Goal: Task Accomplishment & Management: Use online tool/utility

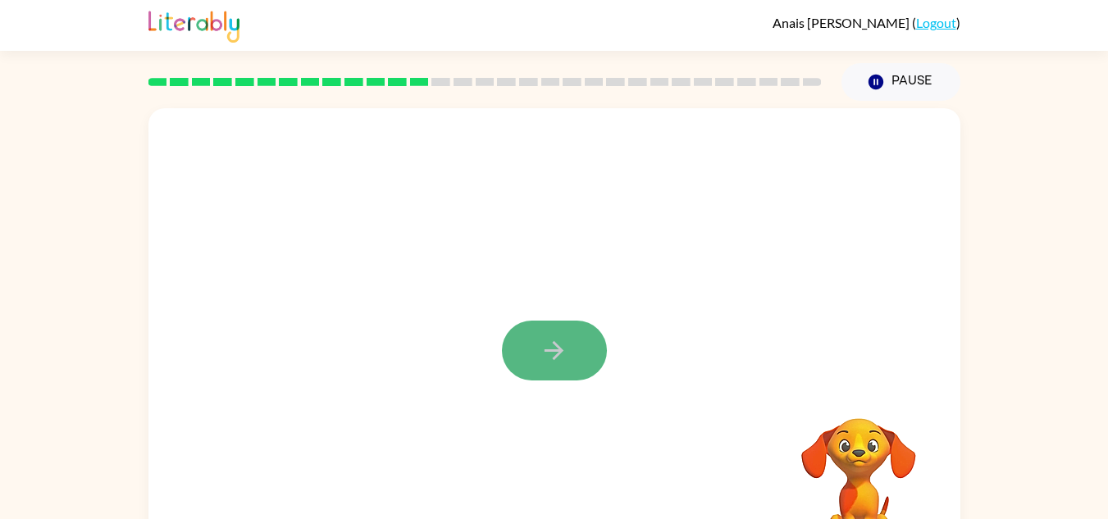
click at [586, 333] on button "button" at bounding box center [554, 351] width 105 height 60
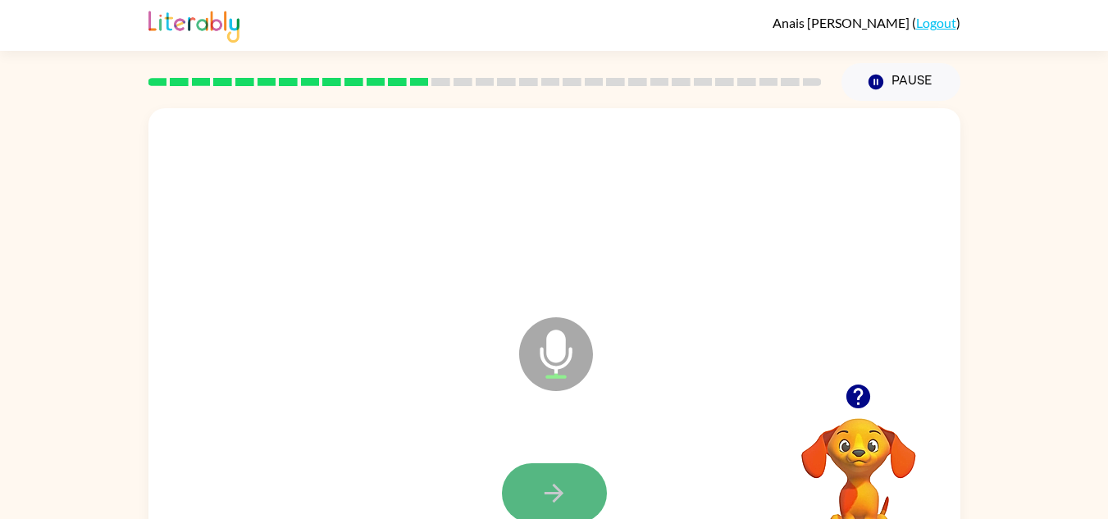
click at [557, 494] on icon "button" at bounding box center [554, 493] width 29 height 29
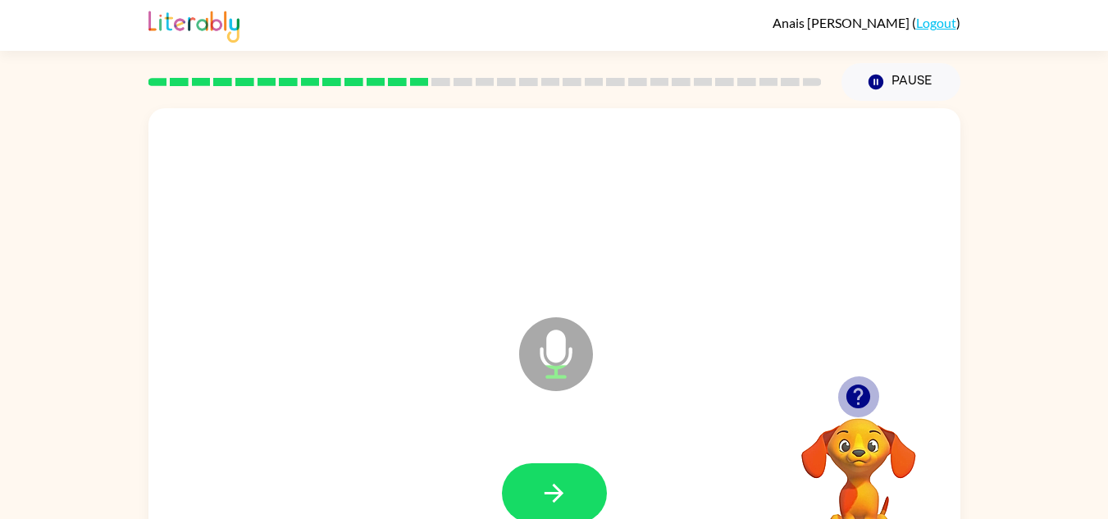
click at [849, 392] on icon "button" at bounding box center [858, 397] width 24 height 24
click at [854, 400] on icon "button" at bounding box center [858, 397] width 24 height 24
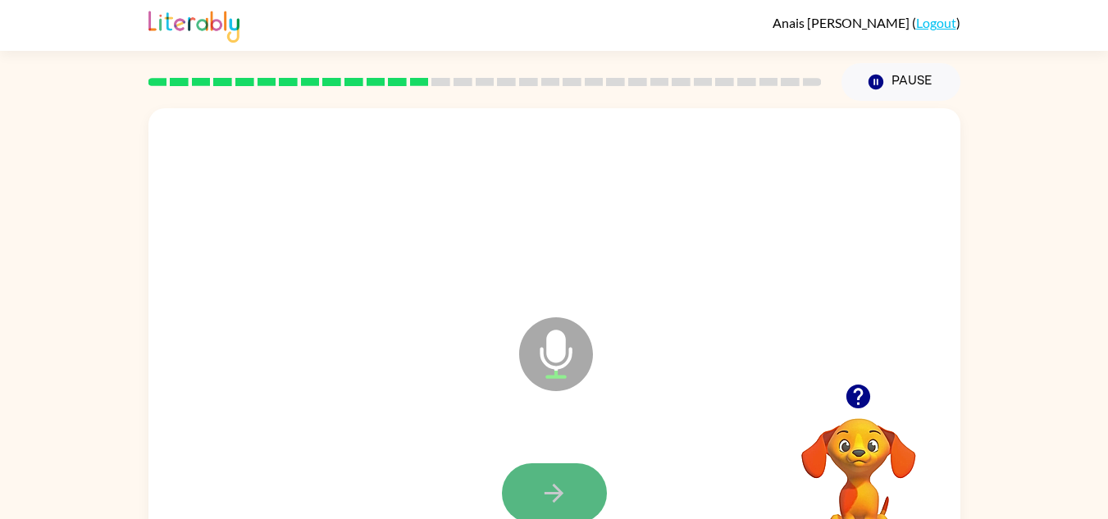
click at [576, 486] on button "button" at bounding box center [554, 493] width 105 height 60
click at [562, 492] on icon "button" at bounding box center [553, 493] width 19 height 19
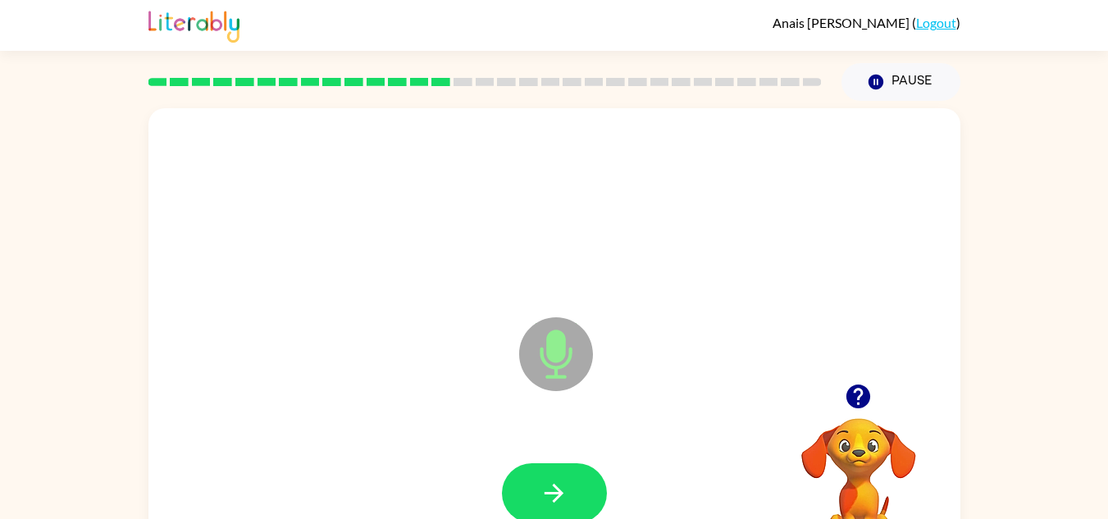
click at [628, 419] on icon "Microphone The Microphone is here when it is your turn to talk" at bounding box center [638, 374] width 246 height 123
click at [548, 495] on icon "button" at bounding box center [554, 493] width 29 height 29
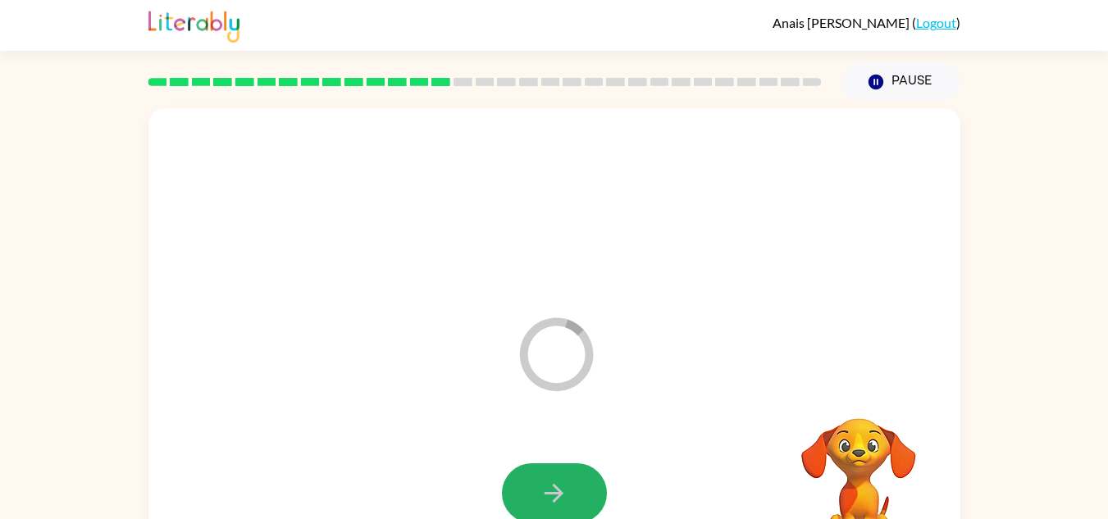
click at [548, 495] on icon "button" at bounding box center [554, 493] width 29 height 29
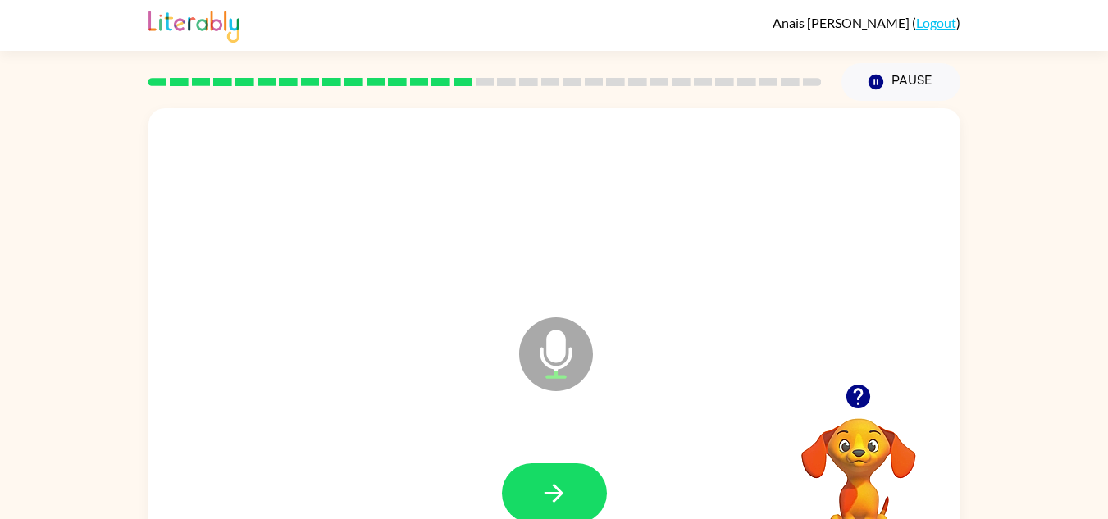
click at [548, 495] on icon "button" at bounding box center [554, 493] width 29 height 29
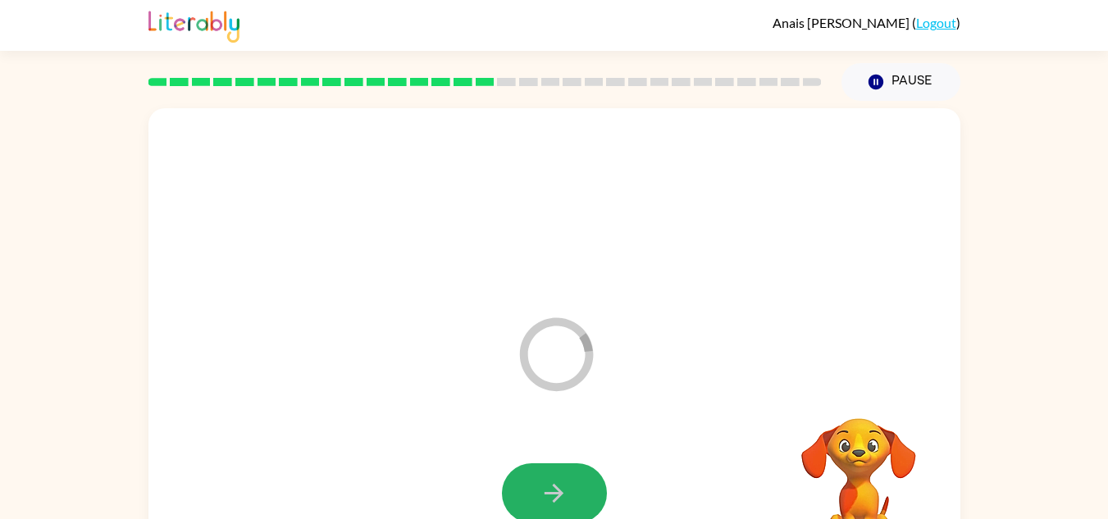
click at [551, 494] on icon "button" at bounding box center [554, 493] width 29 height 29
click at [551, 494] on icon "button" at bounding box center [553, 493] width 19 height 19
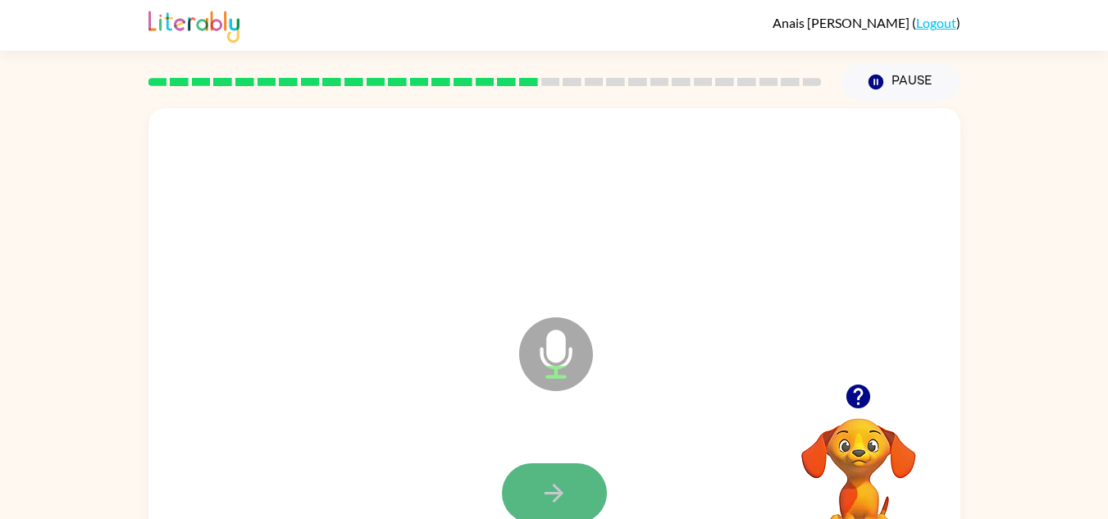
click at [545, 500] on icon "button" at bounding box center [554, 493] width 29 height 29
click at [856, 394] on icon "button" at bounding box center [858, 397] width 24 height 24
click at [573, 499] on button "button" at bounding box center [554, 493] width 105 height 60
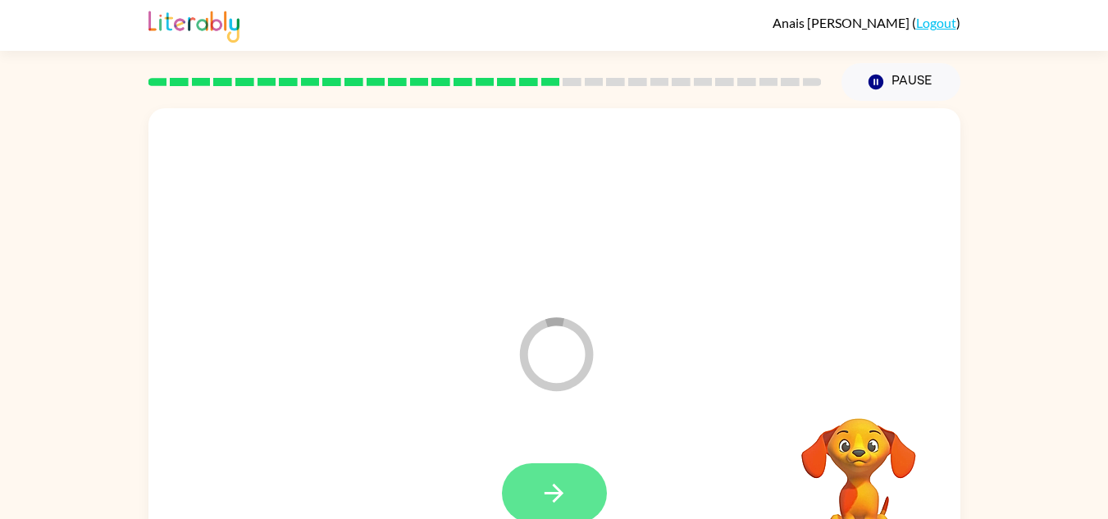
click at [570, 508] on button "button" at bounding box center [554, 493] width 105 height 60
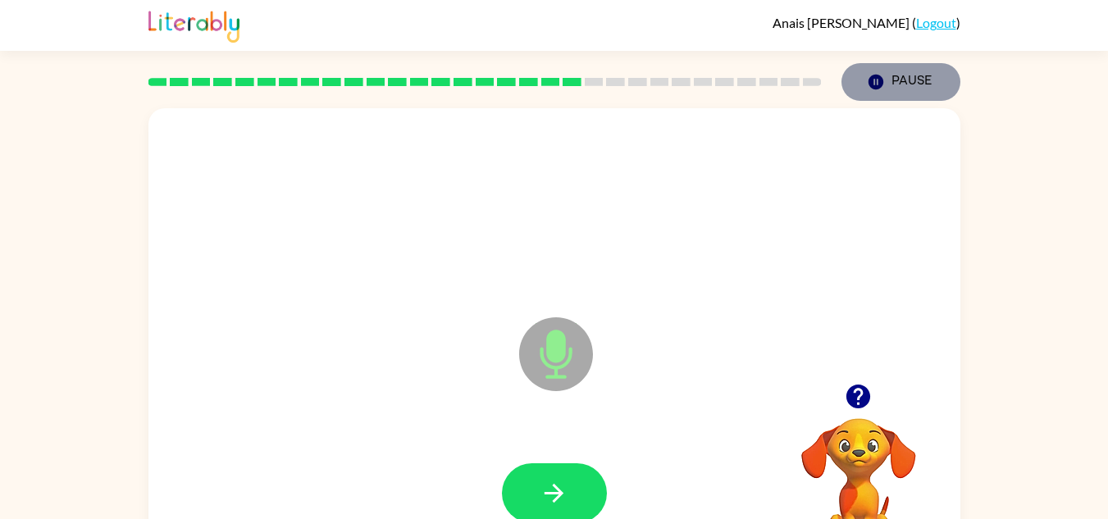
click at [898, 78] on button "Pause Pause" at bounding box center [900, 82] width 119 height 38
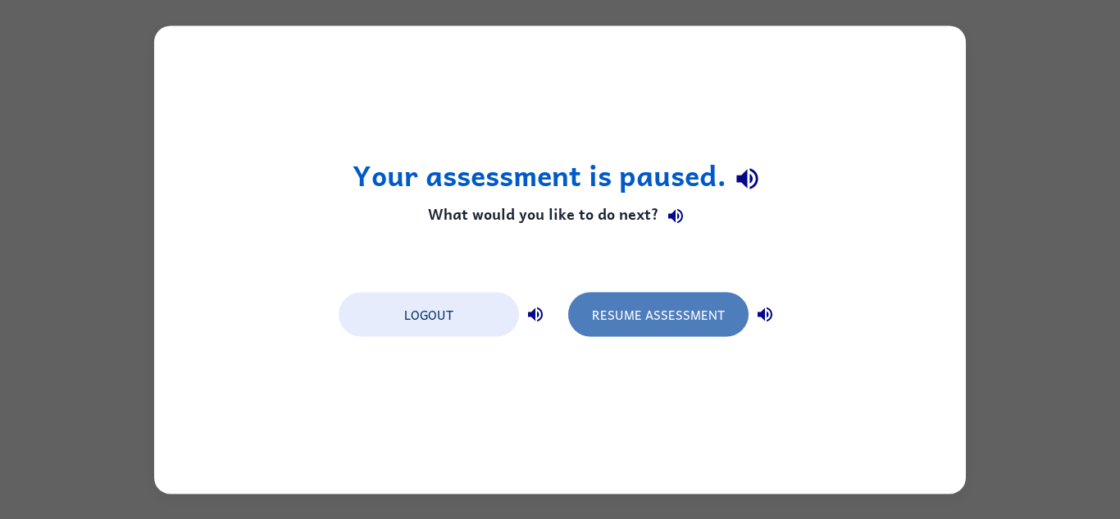
click at [621, 320] on button "Resume Assessment" at bounding box center [658, 314] width 180 height 44
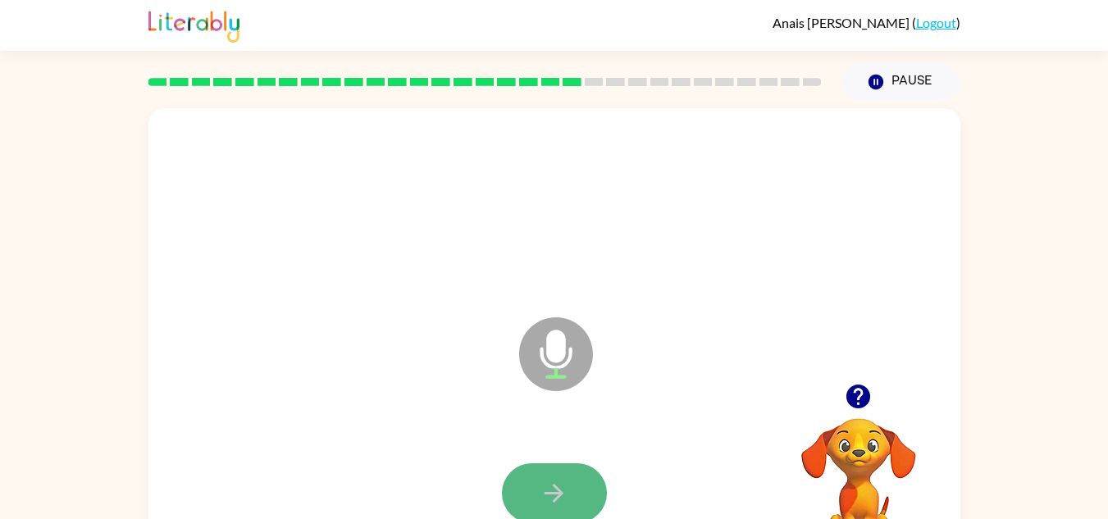
click at [553, 503] on icon "button" at bounding box center [554, 493] width 29 height 29
click at [575, 499] on button "button" at bounding box center [554, 493] width 105 height 60
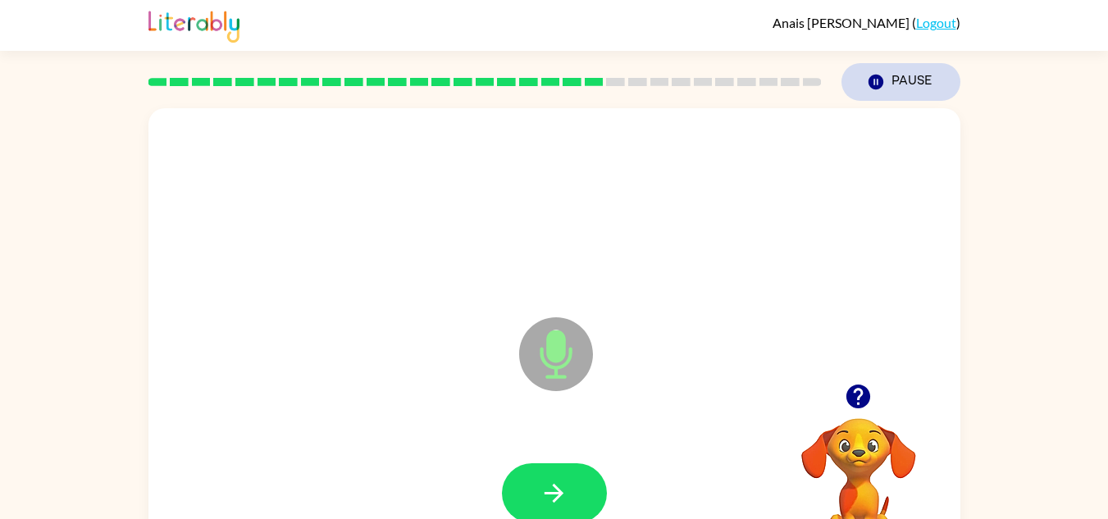
click at [906, 82] on button "Pause Pause" at bounding box center [900, 82] width 119 height 38
